Goal: Task Accomplishment & Management: Manage account settings

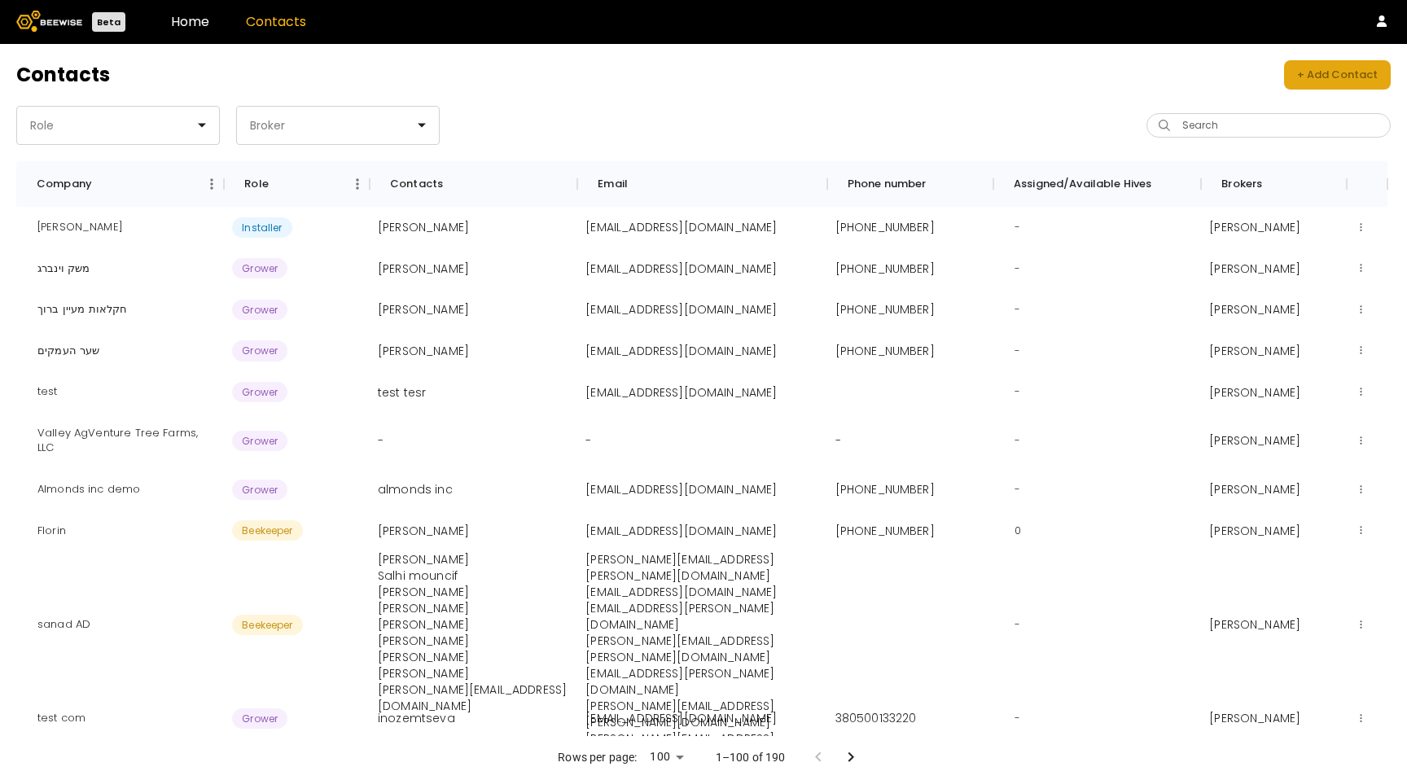
click at [1364, 68] on div "+ Add Contact" at bounding box center [1337, 75] width 81 height 16
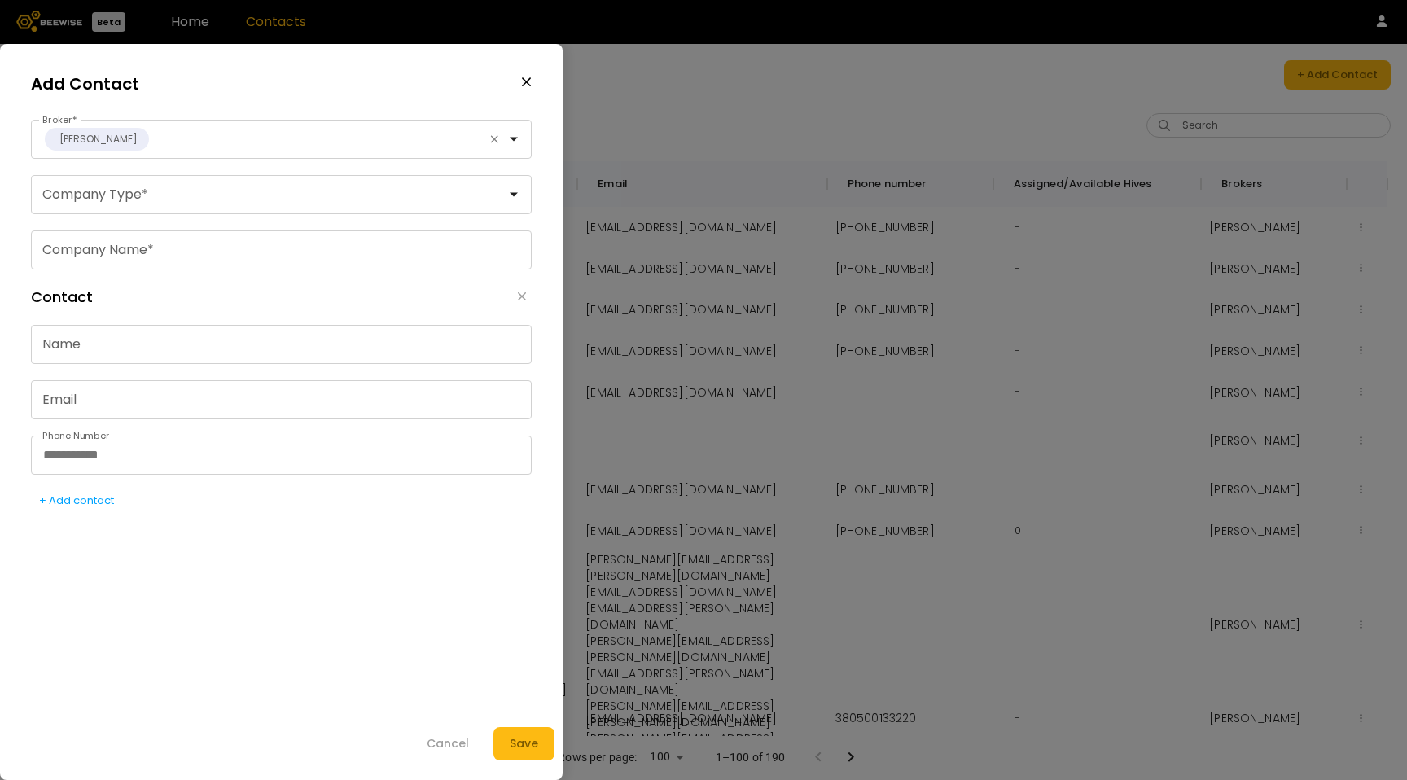
click at [519, 79] on div "Add Contact" at bounding box center [281, 83] width 501 height 40
click at [523, 81] on icon "button" at bounding box center [526, 82] width 11 height 15
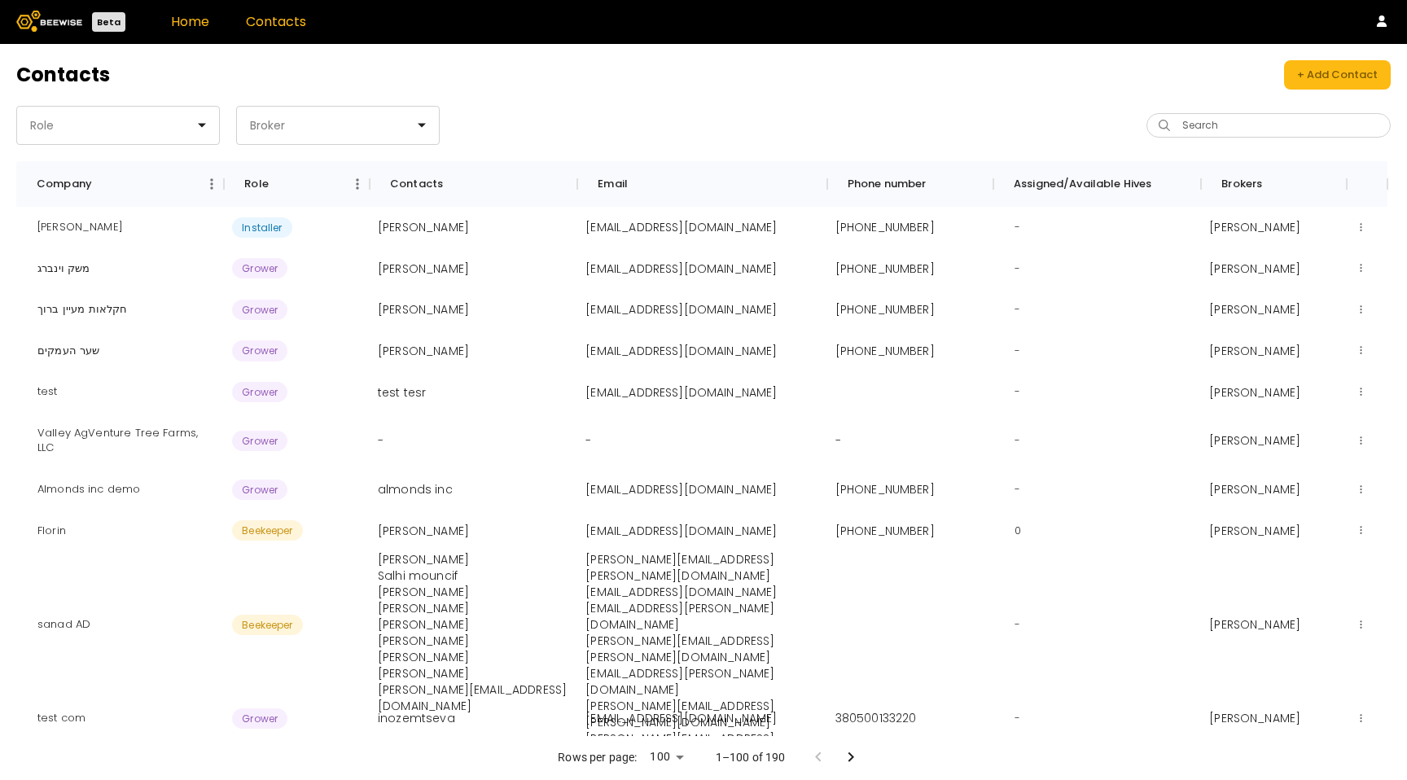
click at [180, 25] on link "Home" at bounding box center [190, 21] width 38 height 19
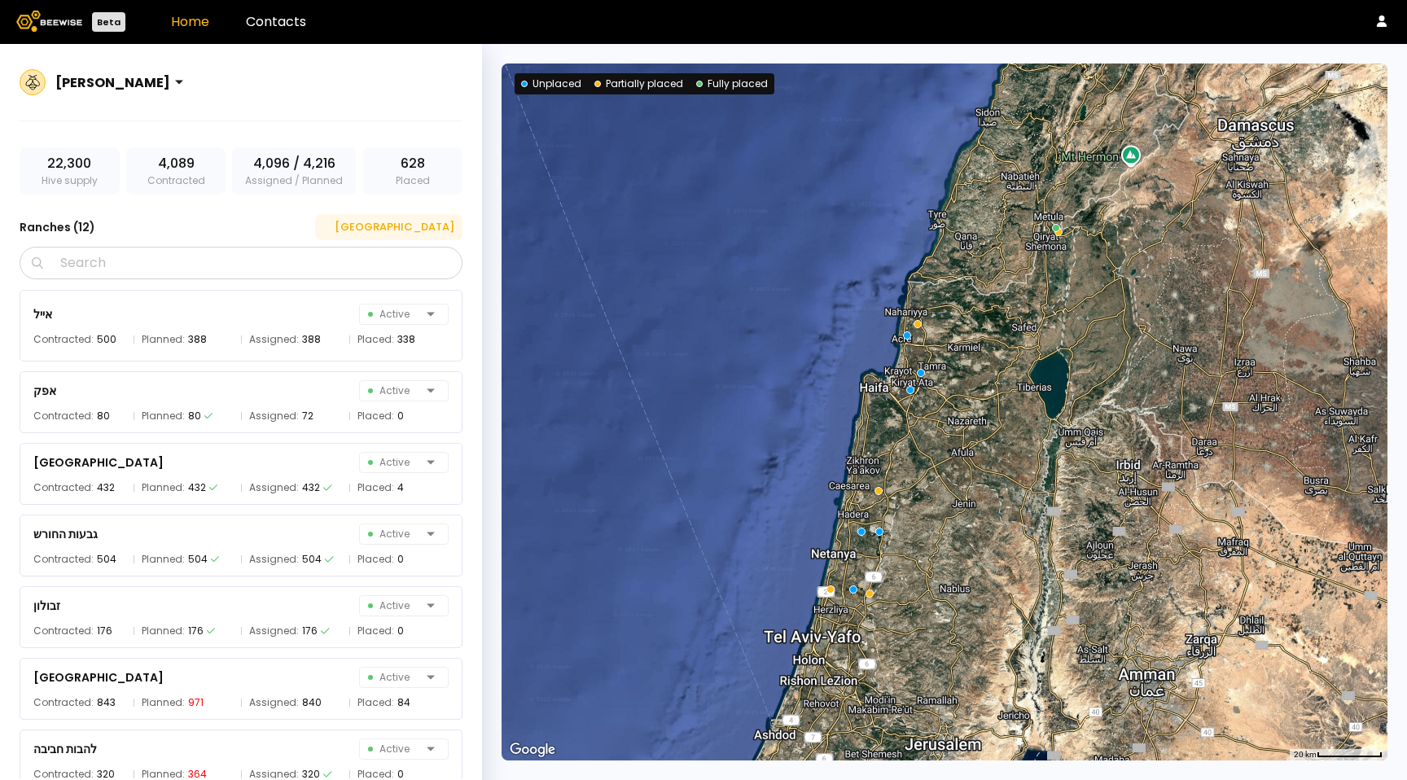
click at [428, 235] on button "[GEOGRAPHIC_DATA]" at bounding box center [388, 227] width 147 height 26
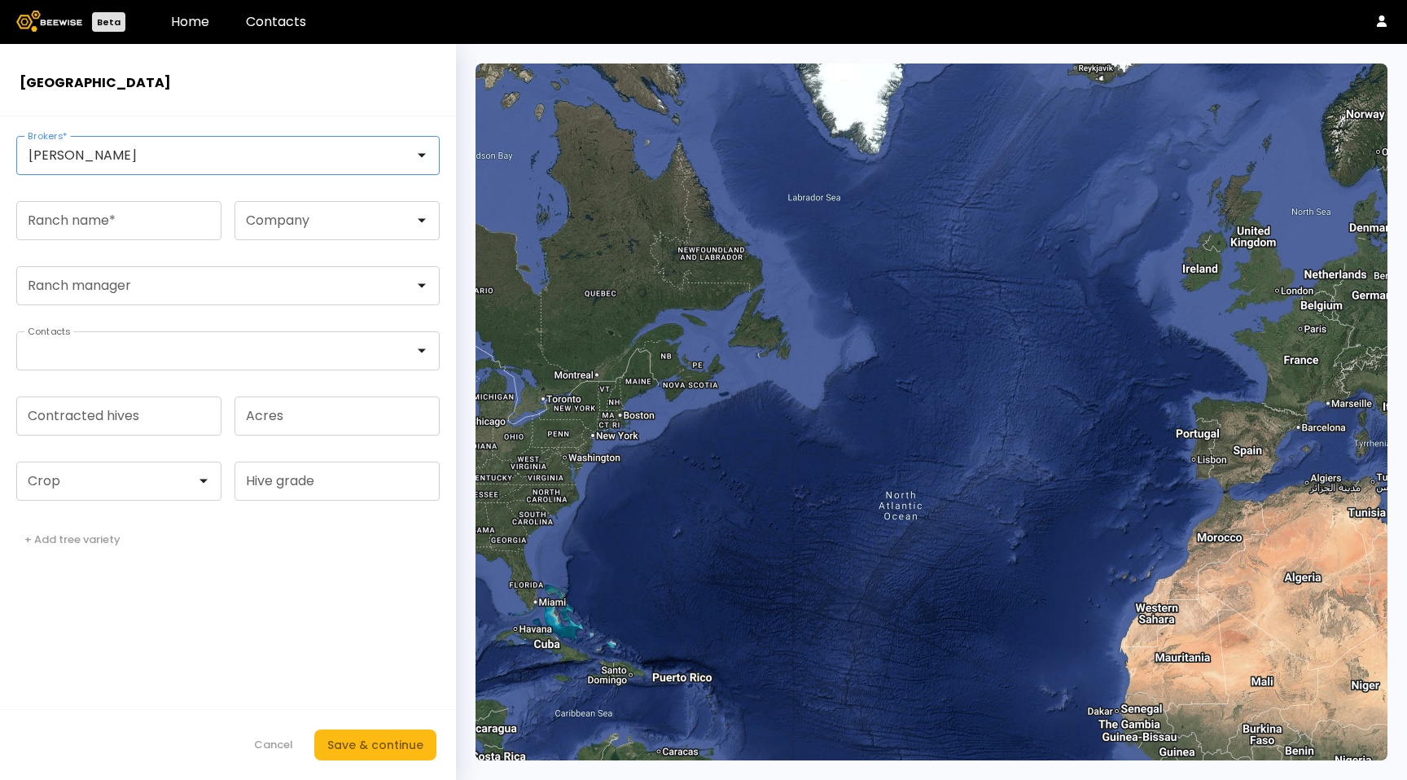
click at [369, 155] on div at bounding box center [221, 155] width 386 height 15
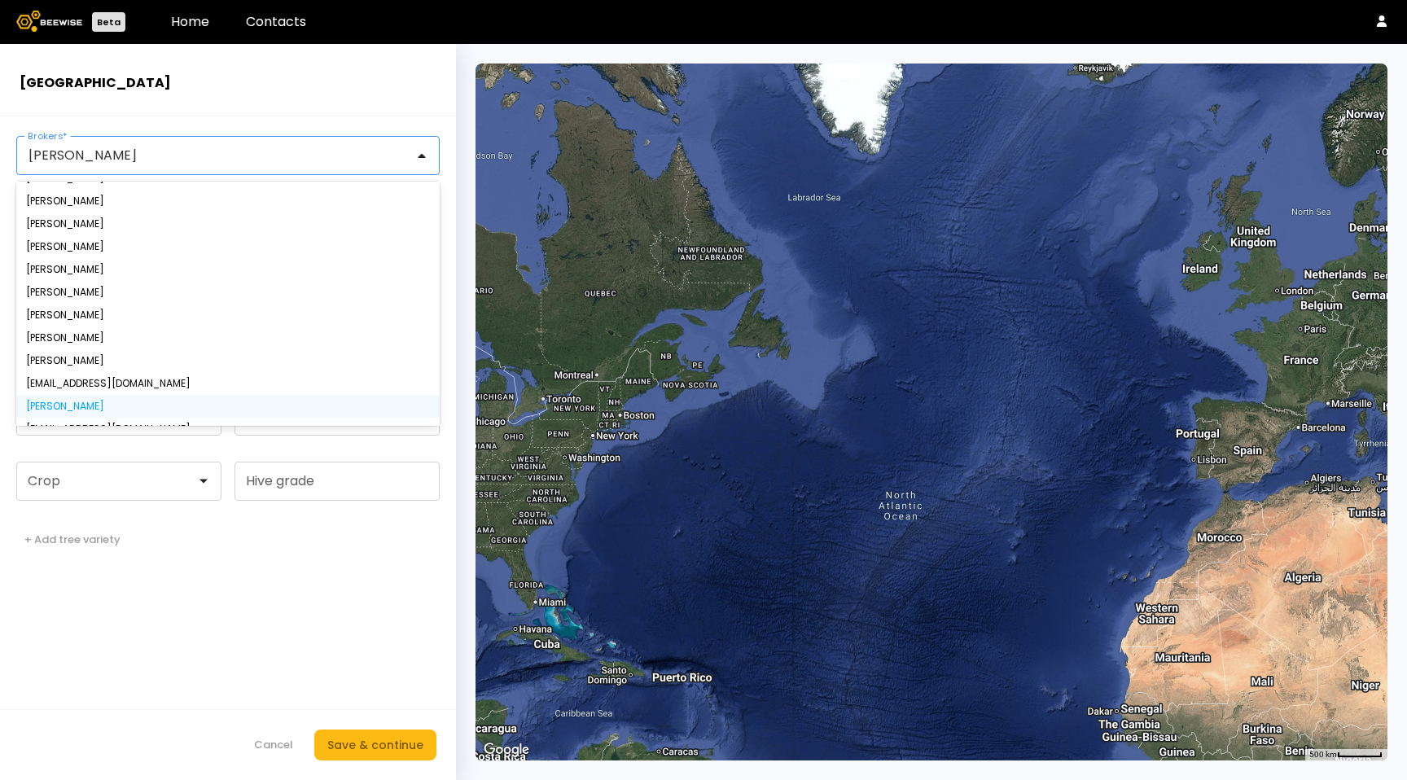
scroll to position [65, 0]
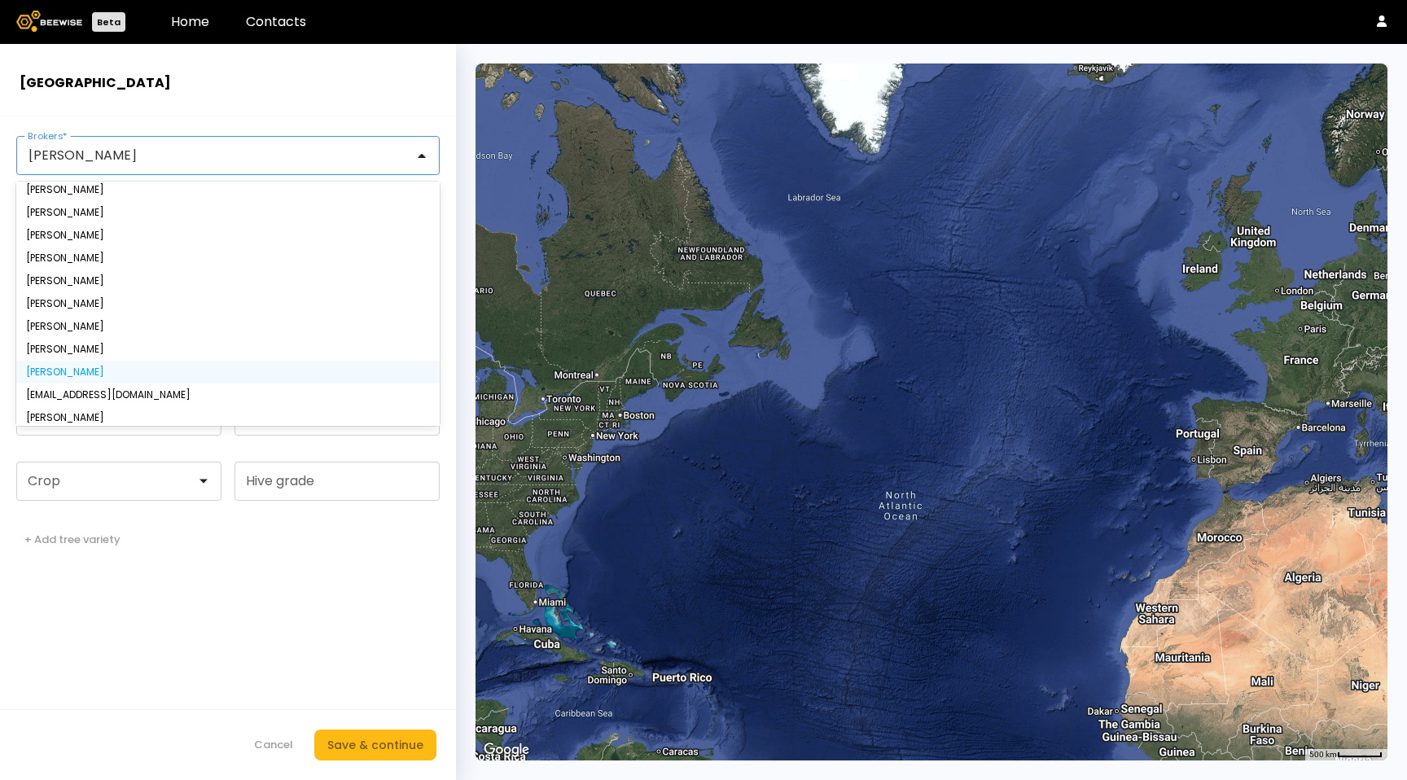
click at [159, 376] on div "[PERSON_NAME]" at bounding box center [228, 372] width 404 height 10
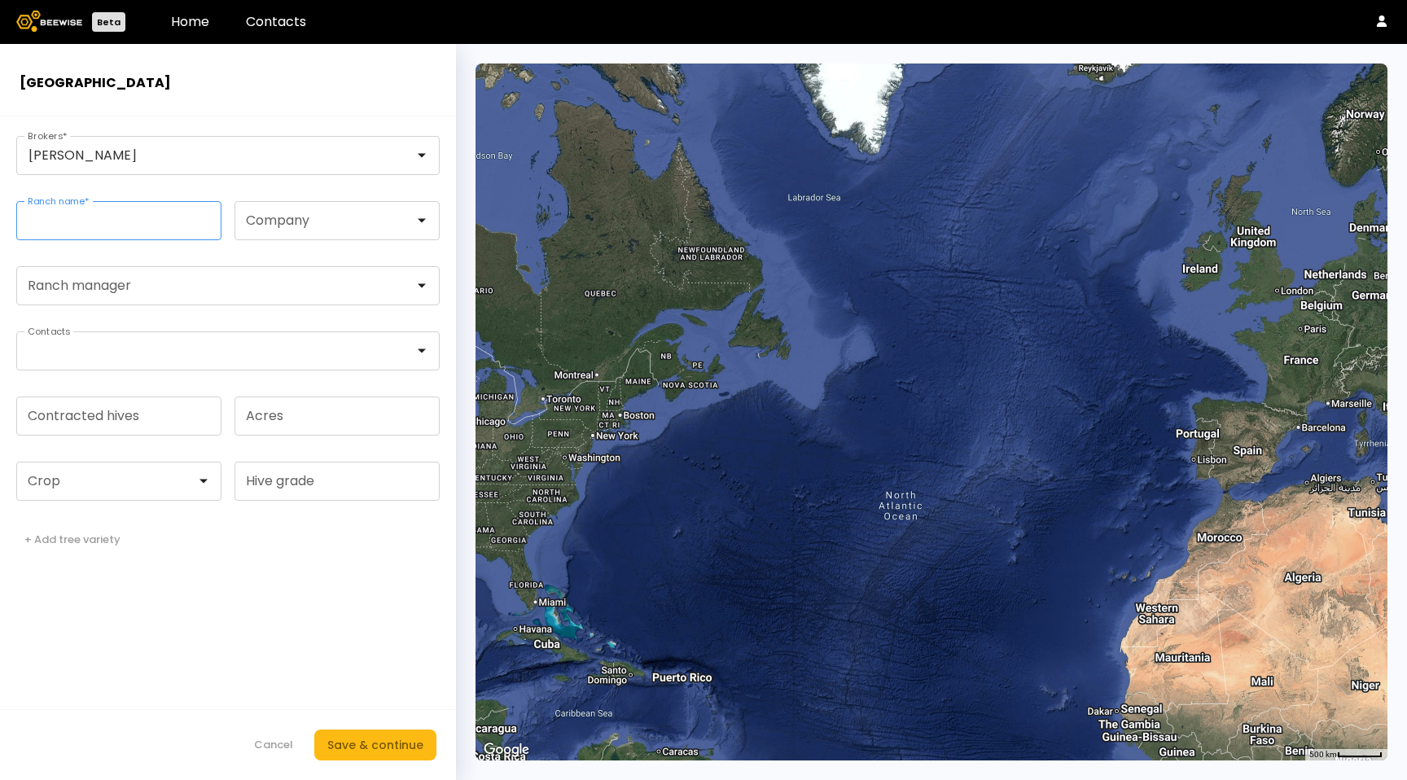
click at [157, 236] on input "Ranch name *" at bounding box center [119, 220] width 204 height 37
type input "****"
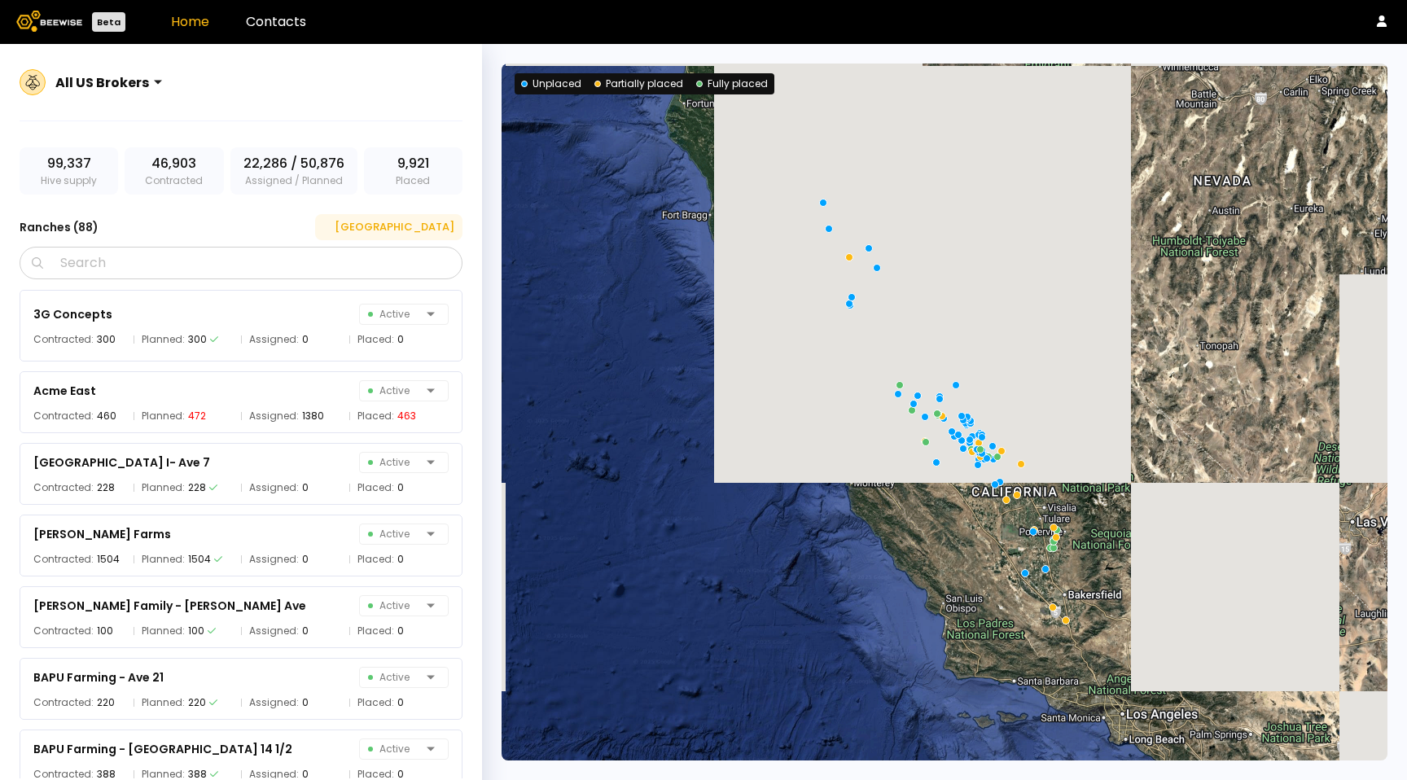
click at [420, 239] on button "[GEOGRAPHIC_DATA]" at bounding box center [388, 227] width 147 height 26
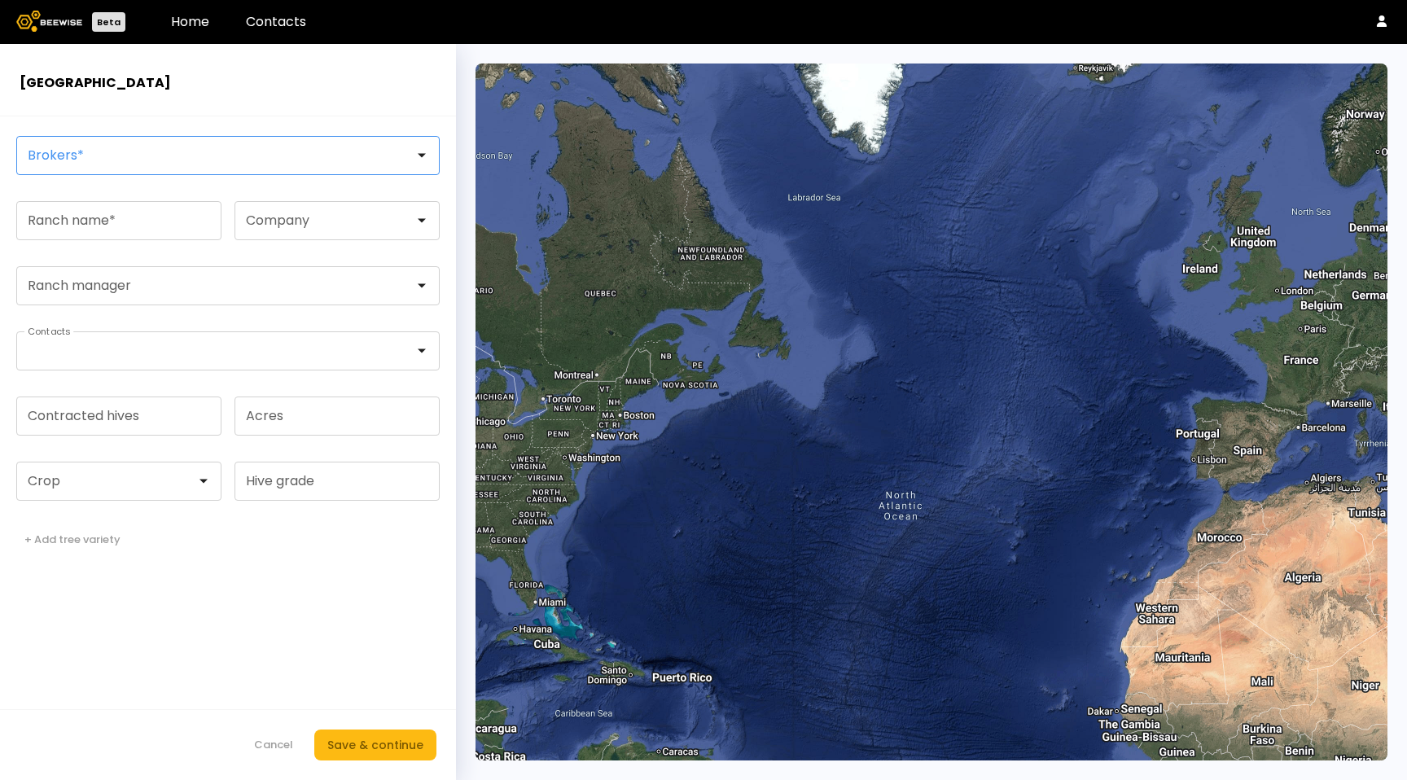
click at [197, 165] on div at bounding box center [221, 155] width 409 height 37
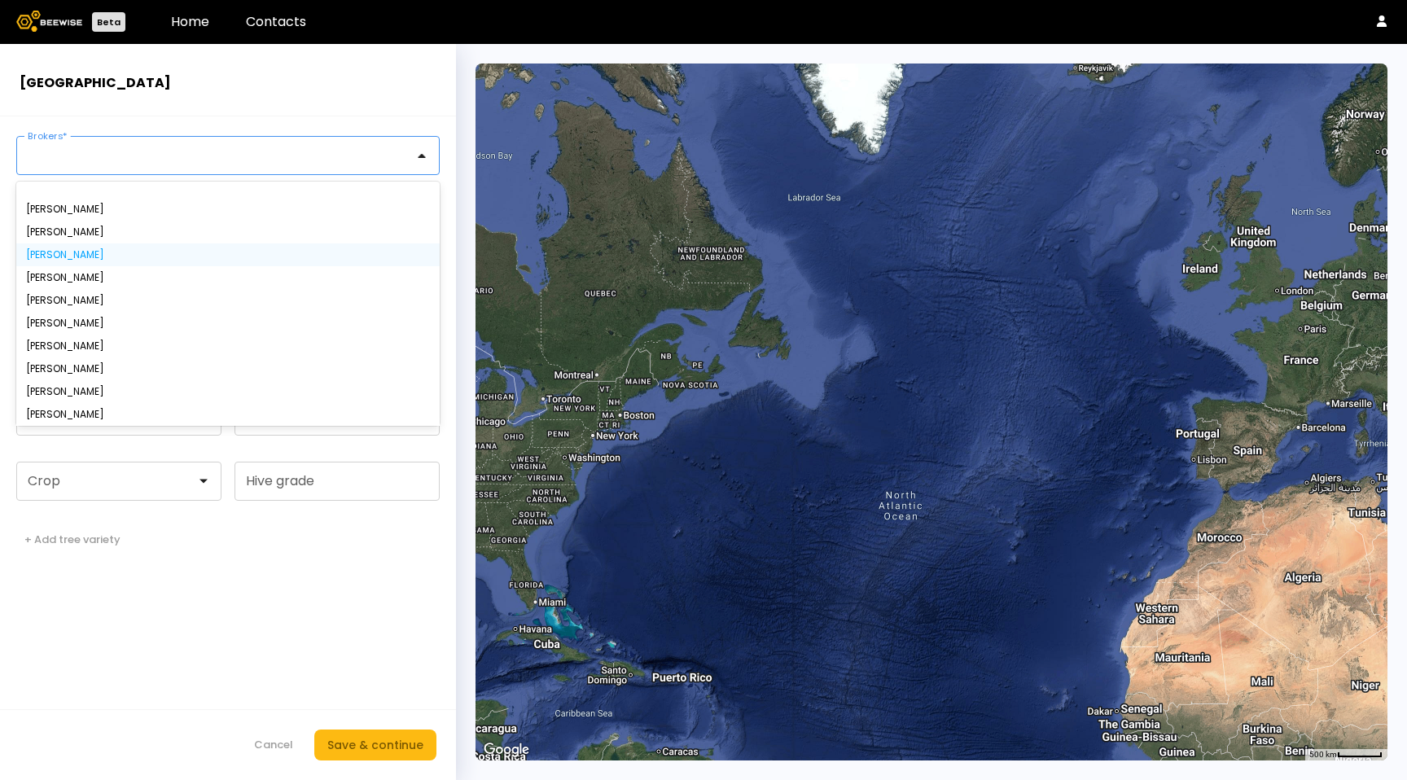
scroll to position [117, 0]
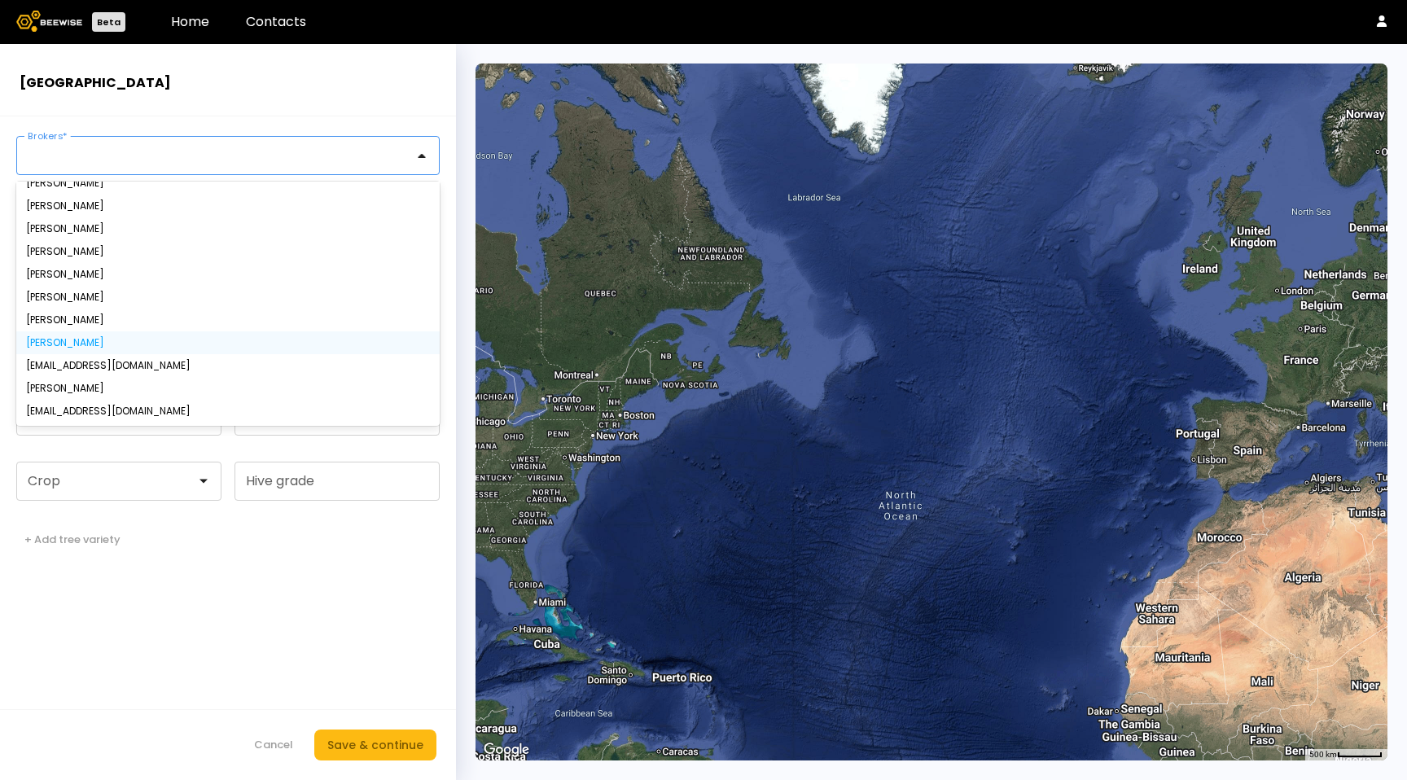
click at [71, 348] on div "[PERSON_NAME]" at bounding box center [228, 343] width 404 height 10
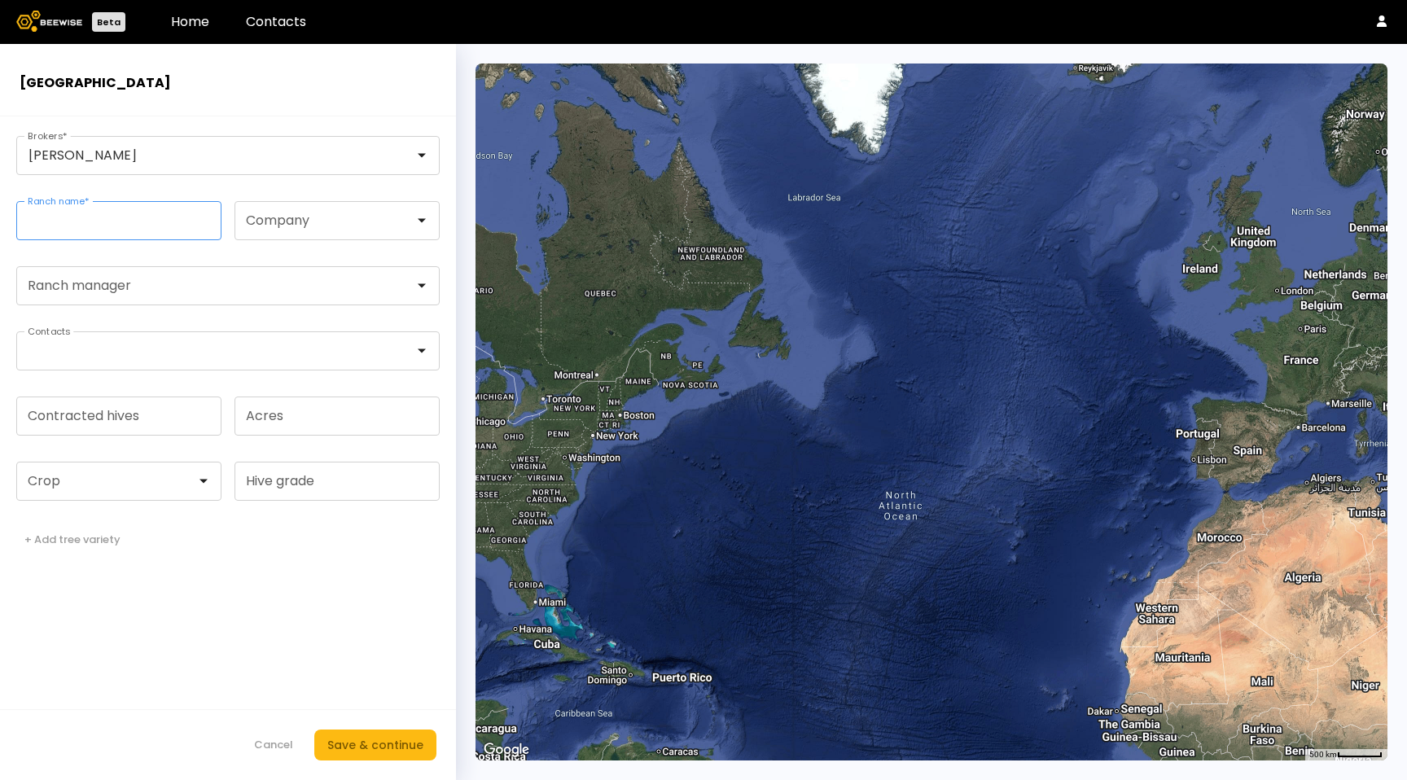
click at [107, 225] on input "Ranch name *" at bounding box center [119, 220] width 204 height 37
type input "***"
